Goal: Task Accomplishment & Management: Manage account settings

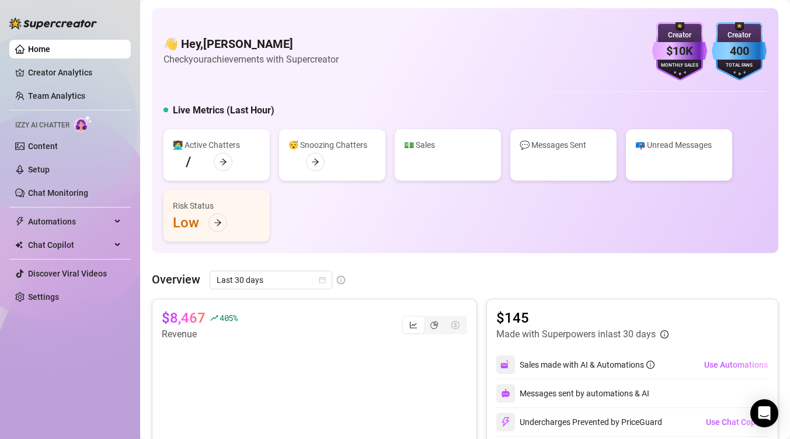
scroll to position [463, 0]
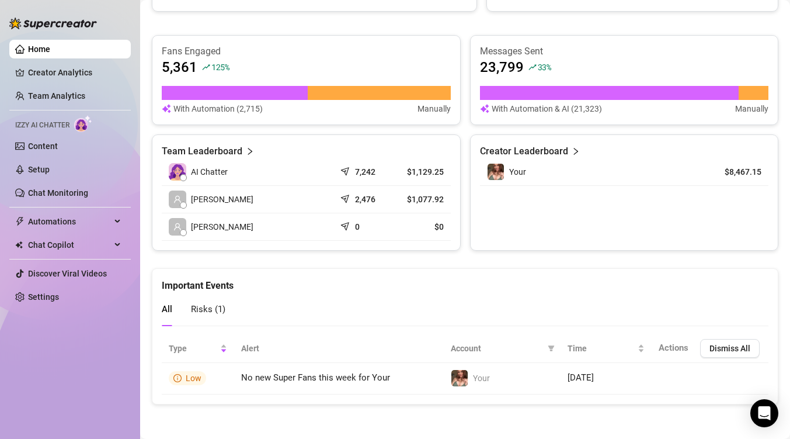
click at [39, 155] on ul "Home Creator Analytics Team Analytics Izzy AI Chatter Content Setup Chat Monito…" at bounding box center [69, 173] width 121 height 276
click at [39, 166] on link "Setup" at bounding box center [39, 169] width 22 height 9
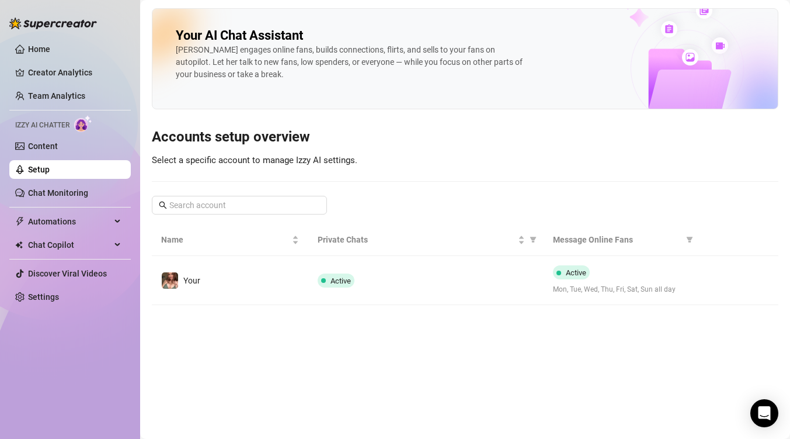
click at [345, 308] on main "Your AI Chat Assistant [PERSON_NAME] engages online fans, builds connections, f…" at bounding box center [465, 219] width 650 height 439
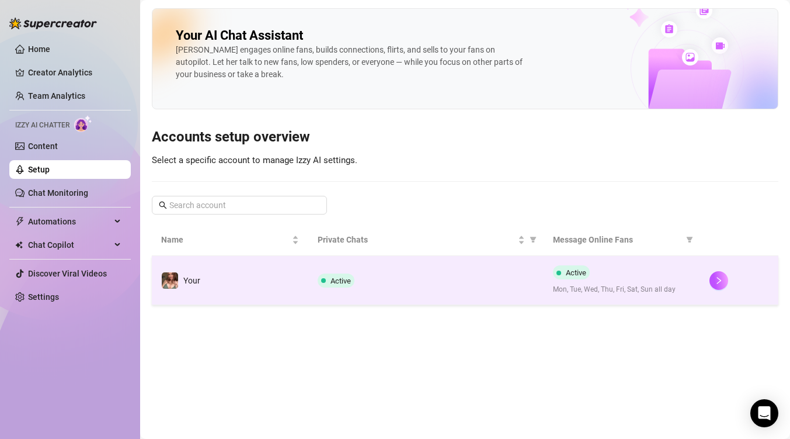
click at [345, 287] on td "Active" at bounding box center [425, 280] width 235 height 49
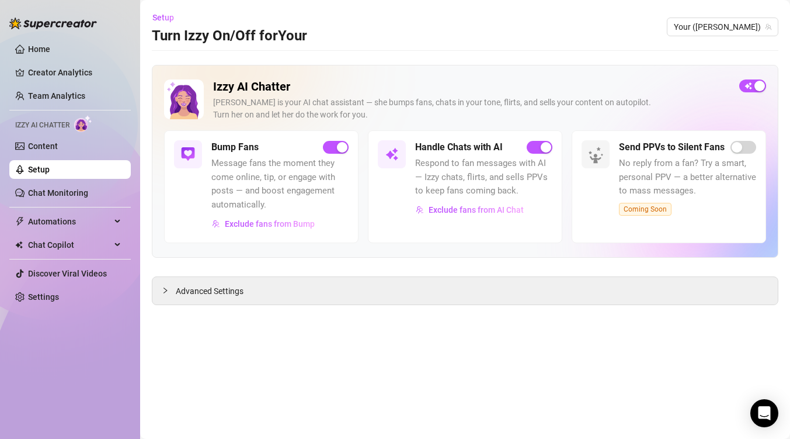
click at [756, 76] on div "Izzy AI Chatter [PERSON_NAME] is your AI chat assistant — she bumps fans, chats…" at bounding box center [465, 161] width 627 height 193
click at [758, 95] on div "Izzy AI Chatter [PERSON_NAME] is your AI chat assistant — she bumps fans, chats…" at bounding box center [465, 104] width 602 height 51
click at [759, 88] on div "button" at bounding box center [760, 86] width 11 height 11
